Goal: Task Accomplishment & Management: Manage account settings

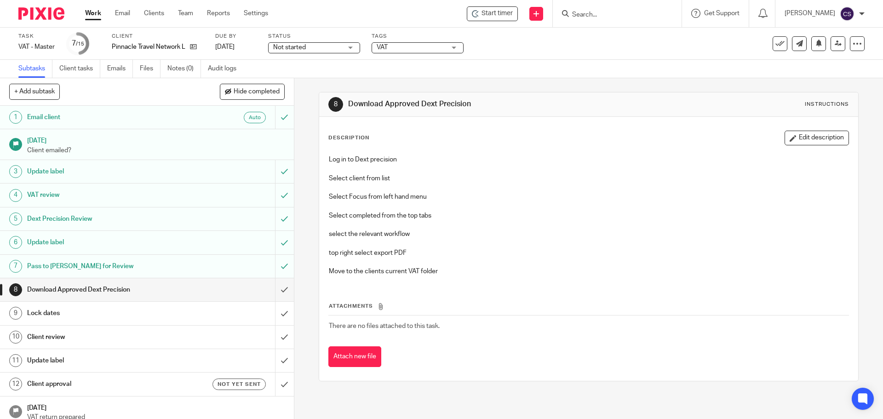
click at [479, 209] on p at bounding box center [588, 205] width 519 height 9
click at [183, 71] on link "Notes (0)" at bounding box center [184, 69] width 34 height 18
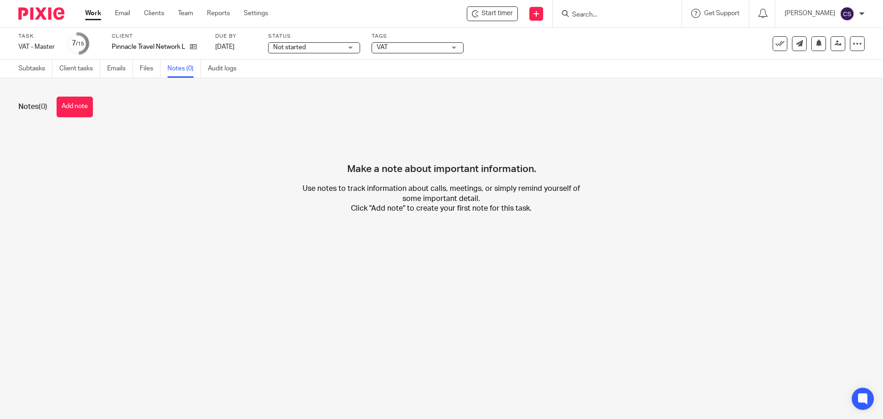
drag, startPoint x: 0, startPoint y: 0, endPoint x: 225, endPoint y: 148, distance: 269.5
click at [77, 106] on button "Add note" at bounding box center [75, 107] width 36 height 21
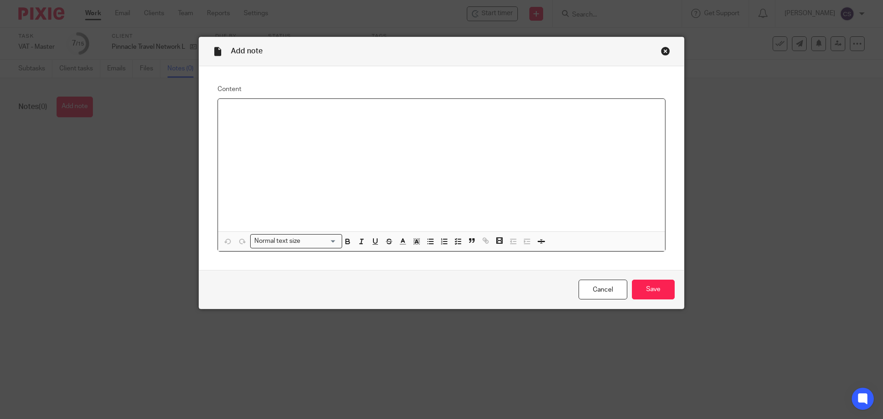
click at [277, 125] on div at bounding box center [441, 165] width 447 height 132
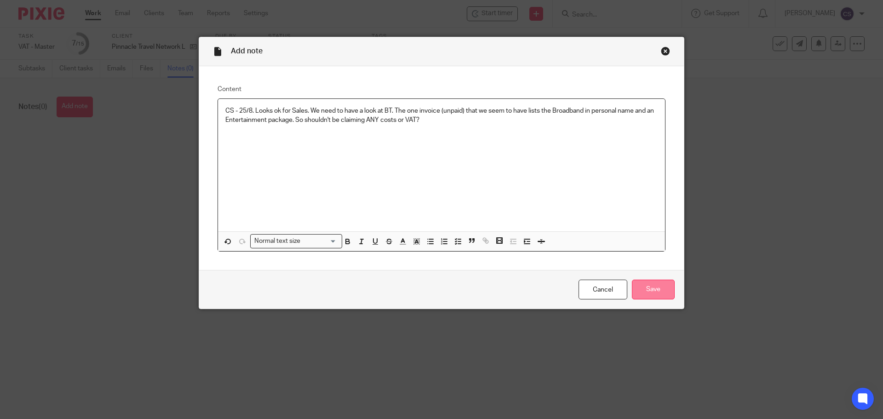
click at [648, 290] on input "Save" at bounding box center [653, 289] width 43 height 20
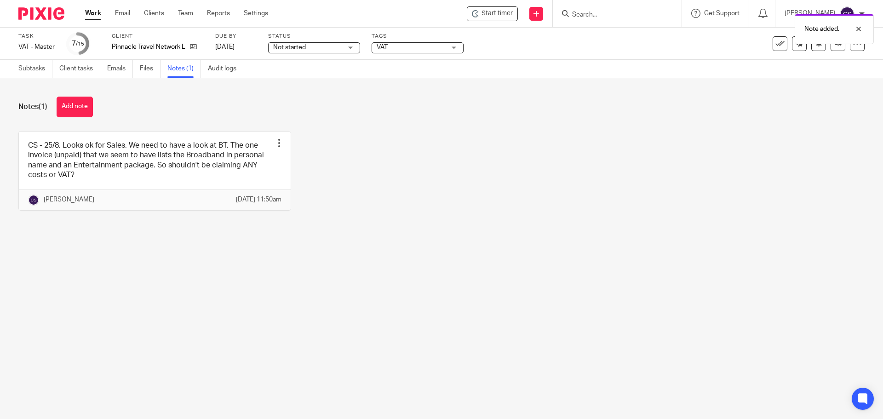
click at [430, 46] on span "VAT" at bounding box center [410, 48] width 69 height 10
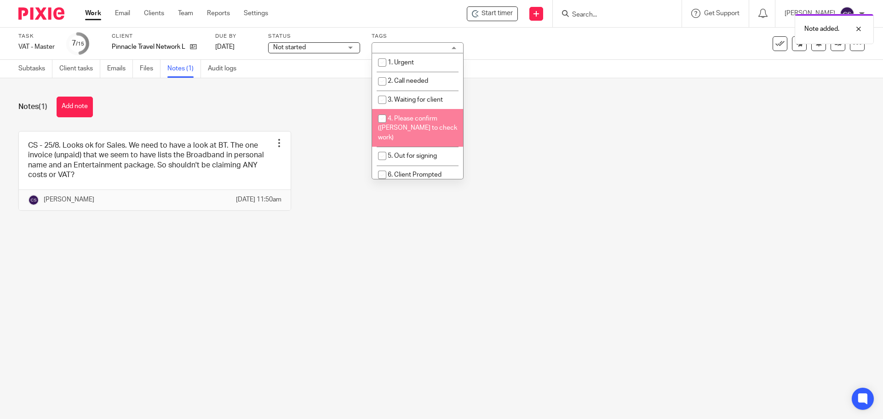
scroll to position [46, 0]
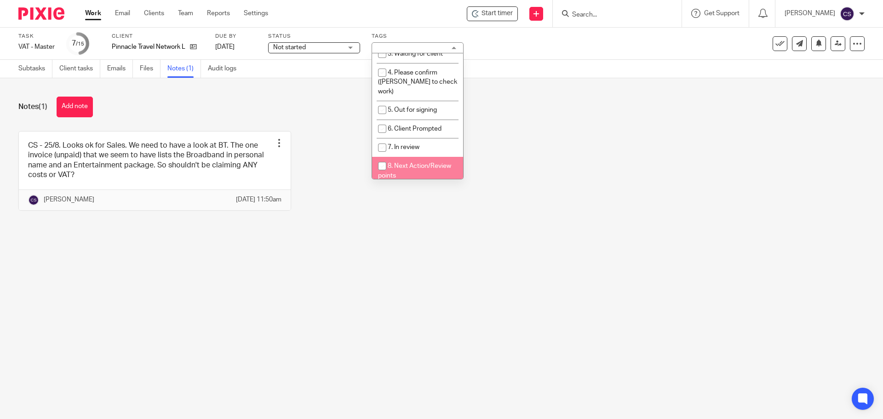
click at [421, 159] on li "8. Next Action/Review points" at bounding box center [417, 171] width 91 height 28
checkbox input "true"
click at [531, 153] on div "CS - 25/8. Looks ok for Sales. We need to have a look at BT. The one invoice (u…" at bounding box center [434, 177] width 860 height 93
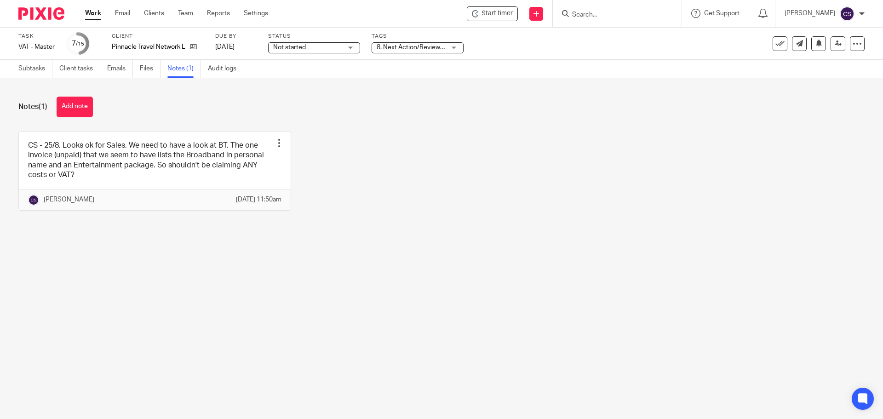
click at [322, 46] on span "Not started" at bounding box center [307, 48] width 69 height 10
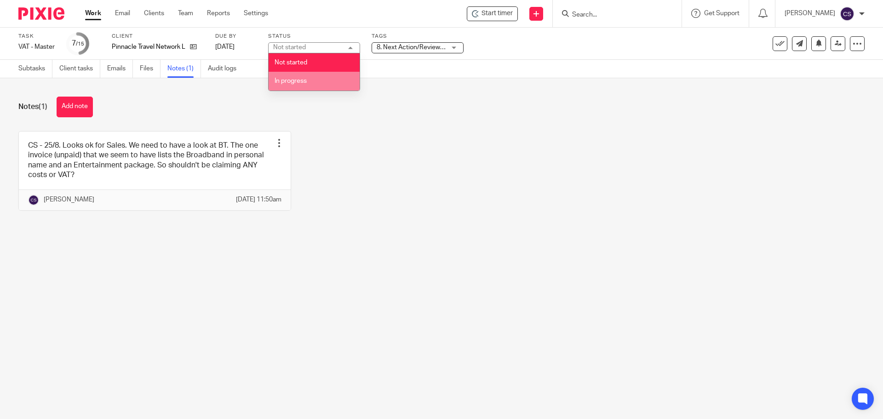
click at [321, 80] on li "In progress" at bounding box center [313, 81] width 91 height 19
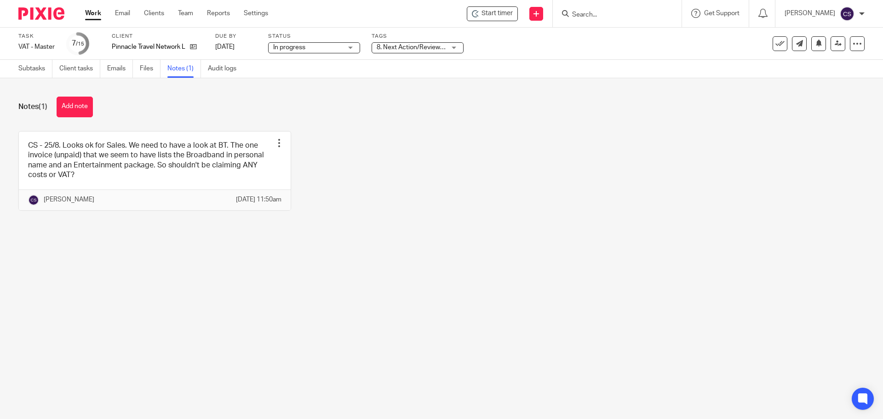
click at [422, 137] on div "CS - 25/8. Looks ok for Sales. We need to have a look at BT. The one invoice (u…" at bounding box center [434, 177] width 860 height 93
click at [208, 80] on div "Notes (1) Add note CS - 25/8. Looks ok for Sales. We need to have a look at BT.…" at bounding box center [441, 160] width 883 height 165
click at [116, 104] on div "Notes (1) Add note" at bounding box center [441, 107] width 846 height 21
click at [721, 124] on div "Notes (1) Add note CS - 25/8. Looks ok for Sales. We need to have a look at BT.…" at bounding box center [441, 160] width 883 height 165
click at [830, 46] on link at bounding box center [837, 43] width 15 height 15
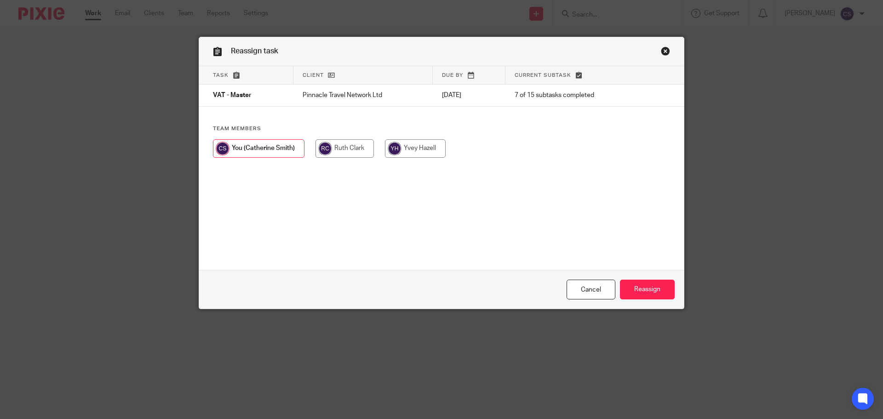
click at [349, 150] on input "radio" at bounding box center [344, 148] width 58 height 18
radio input "true"
click at [640, 291] on input "Reassign" at bounding box center [647, 289] width 55 height 20
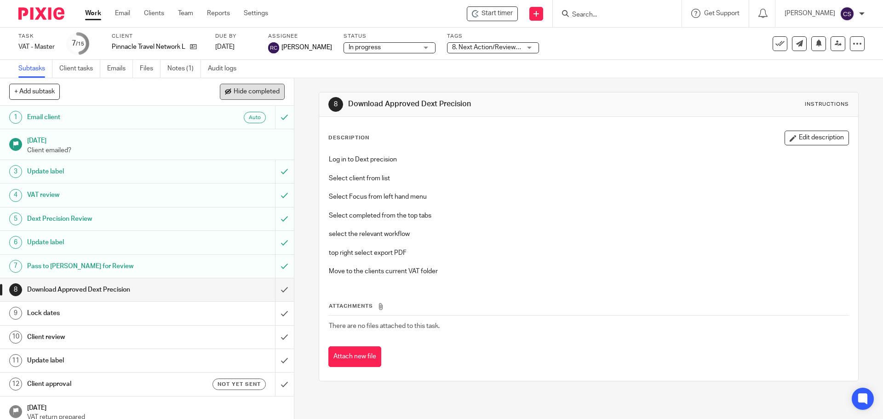
click at [252, 88] on span "Hide completed" at bounding box center [257, 91] width 46 height 7
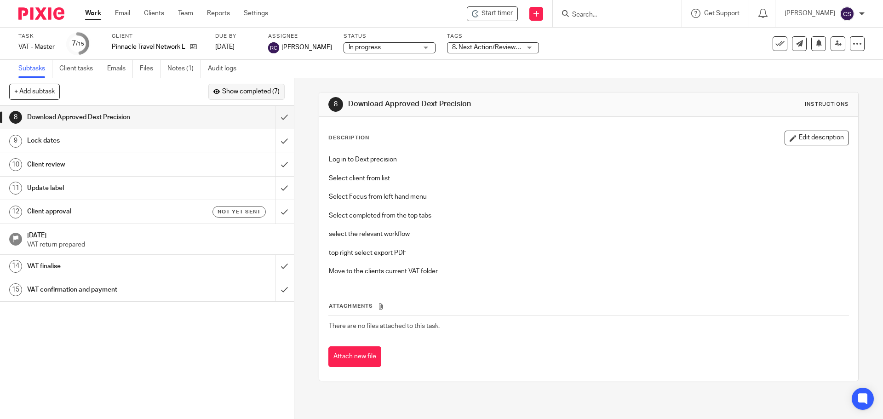
click at [255, 93] on span "Show completed (7)" at bounding box center [250, 91] width 57 height 7
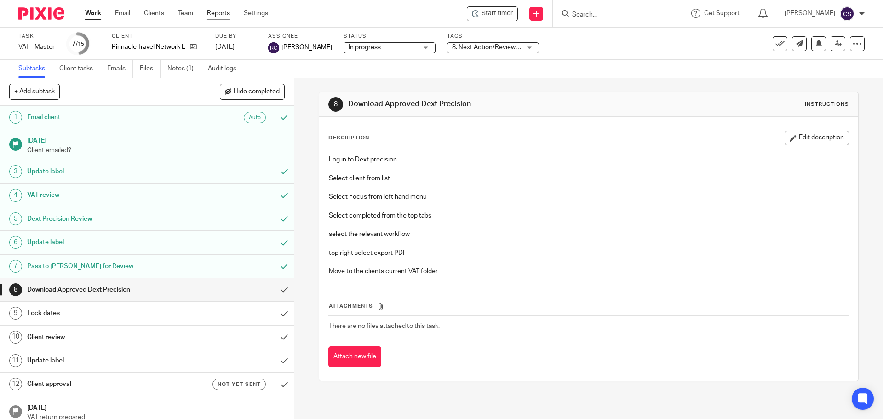
click at [223, 12] on link "Reports" at bounding box center [218, 13] width 23 height 9
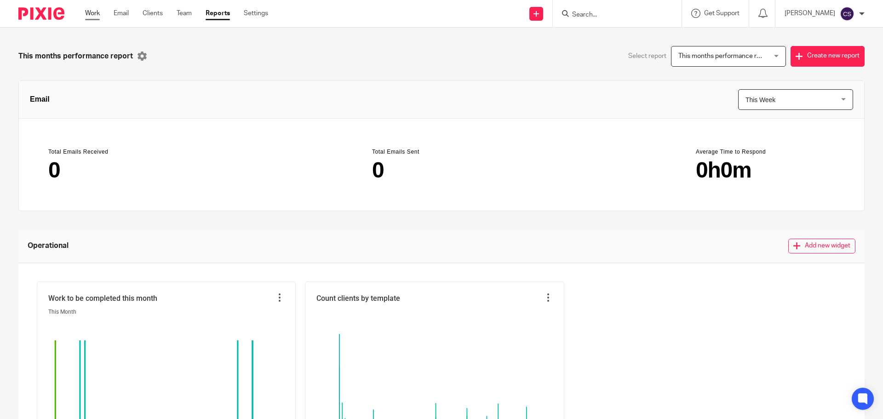
click at [97, 15] on link "Work" at bounding box center [92, 13] width 15 height 9
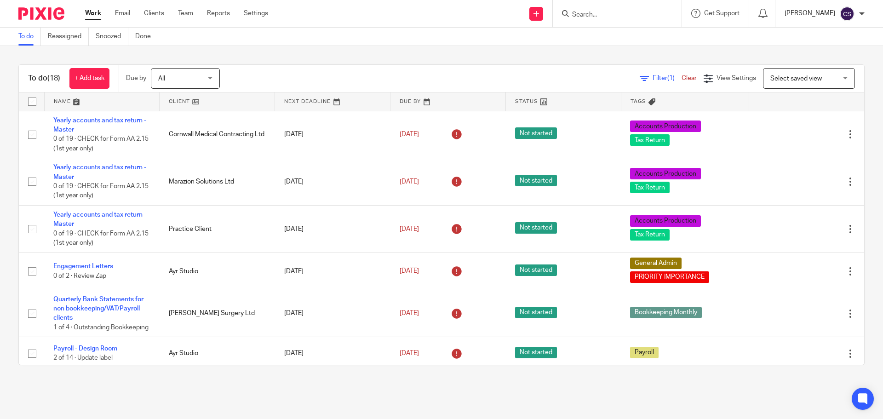
click at [820, 14] on p "[PERSON_NAME]" at bounding box center [809, 13] width 51 height 9
click at [818, 34] on span "My profile" at bounding box center [825, 37] width 28 height 6
